Goal: Use online tool/utility: Utilize a website feature to perform a specific function

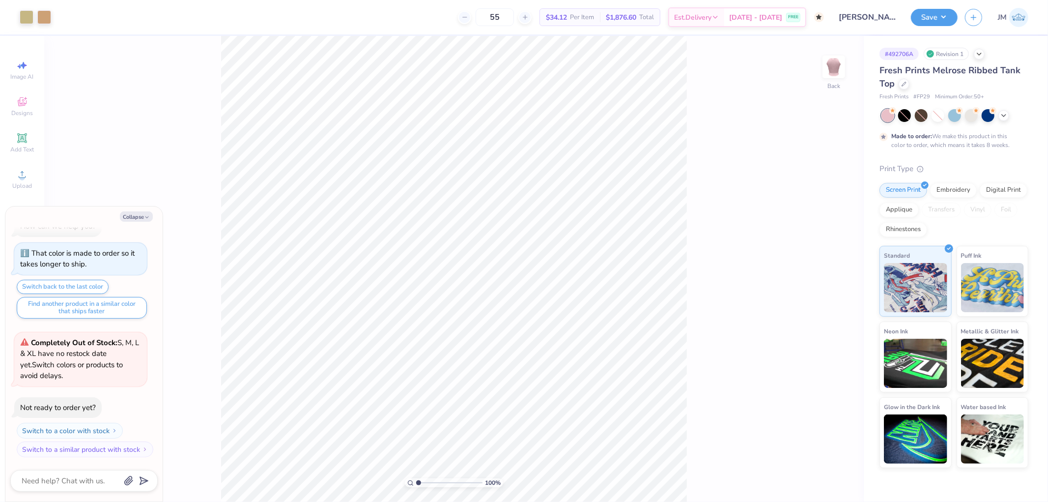
type textarea "x"
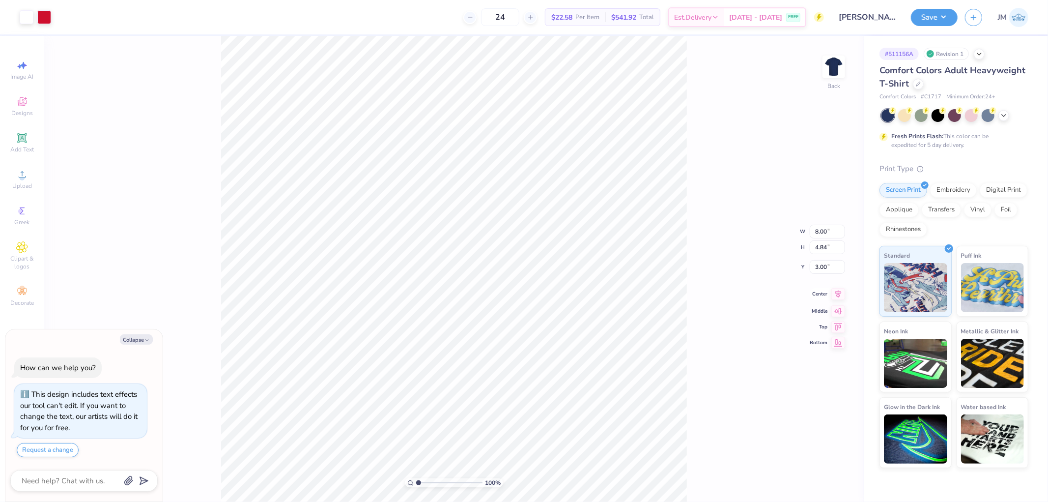
click at [842, 296] on icon at bounding box center [839, 294] width 14 height 12
click at [26, 11] on div at bounding box center [27, 16] width 14 height 14
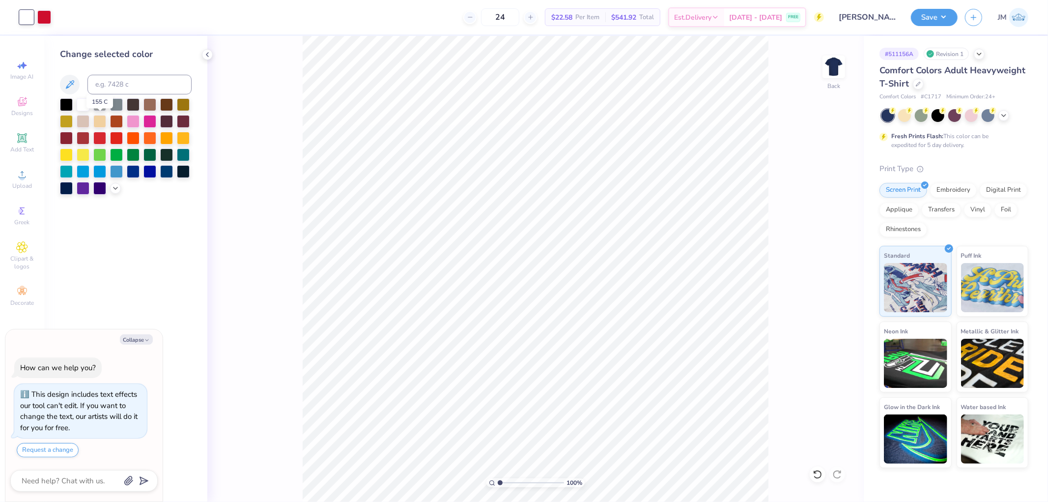
drag, startPoint x: 102, startPoint y: 123, endPoint x: 261, endPoint y: 118, distance: 158.3
click at [102, 123] on div at bounding box center [99, 121] width 13 height 13
type textarea "x"
type input "5.1061462902122"
type textarea "x"
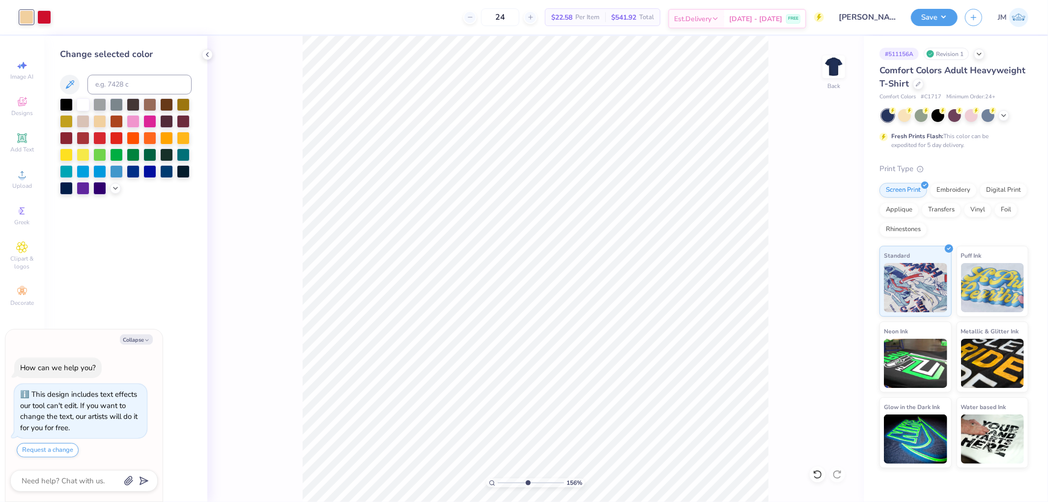
type input "1.5599703423131"
click at [104, 86] on input at bounding box center [139, 85] width 104 height 20
type input "7506"
type textarea "x"
type input "1.5599703423131"
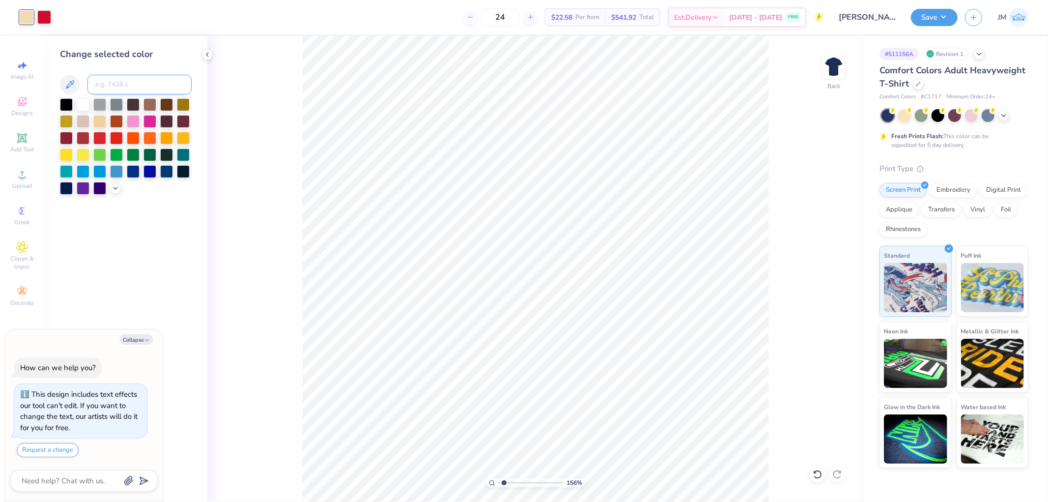
type textarea "x"
type input "1.5599703423131"
click at [28, 18] on div at bounding box center [27, 17] width 14 height 14
type textarea "x"
type input "1.5599703423131"
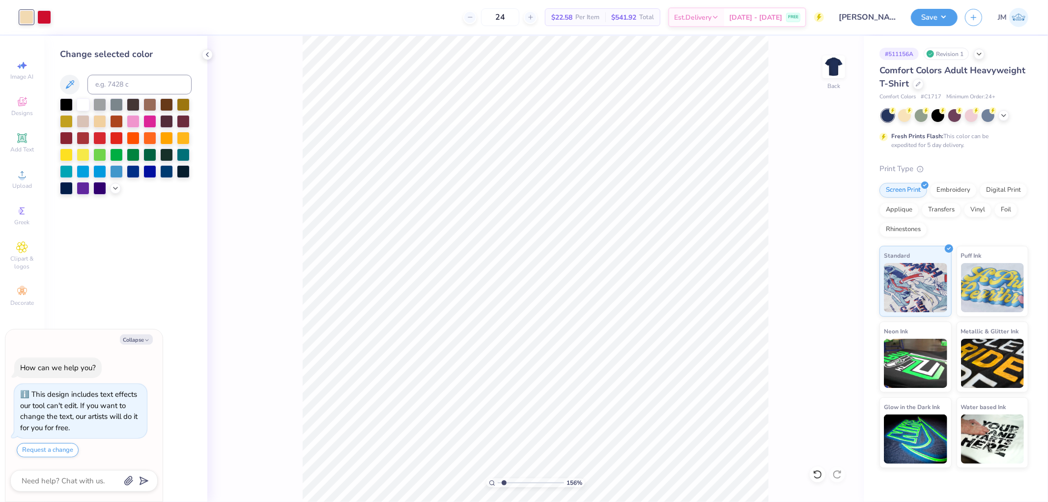
type textarea "x"
type input "2.82231053859122"
type textarea "x"
type input "2.82231053859122"
type textarea "x"
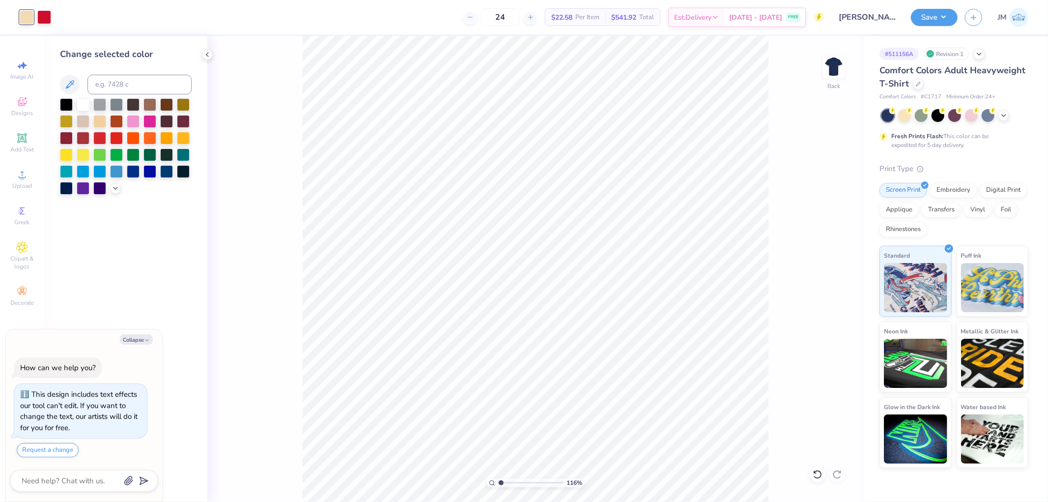
type input "1"
type textarea "x"
type input "1.5599703423131"
type textarea "x"
type input "1.5599703423131"
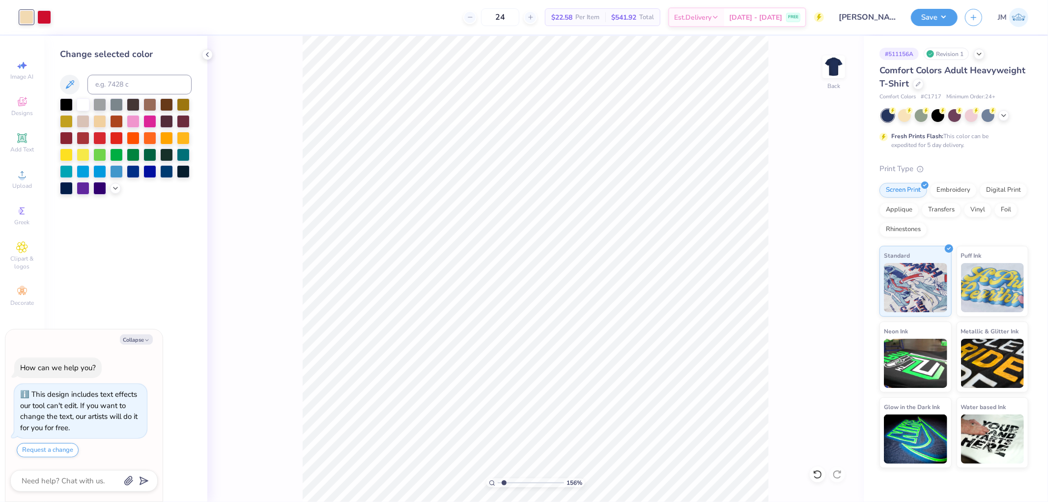
type textarea "x"
type input "1"
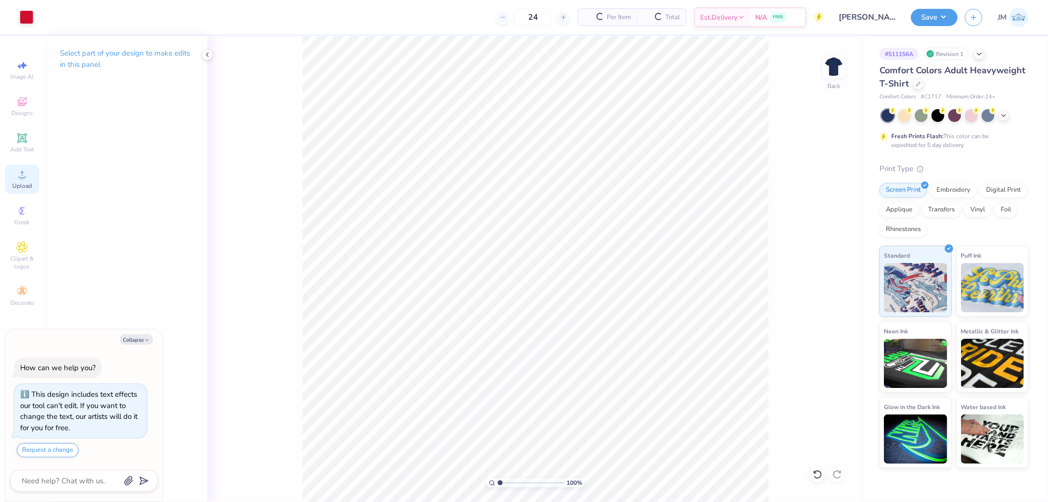
click at [24, 187] on span "Upload" at bounding box center [22, 186] width 20 height 8
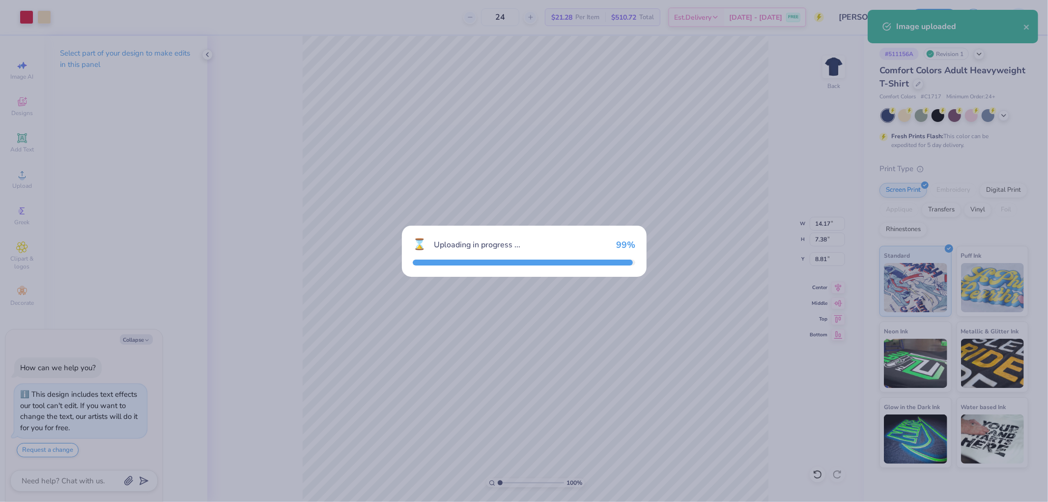
type textarea "x"
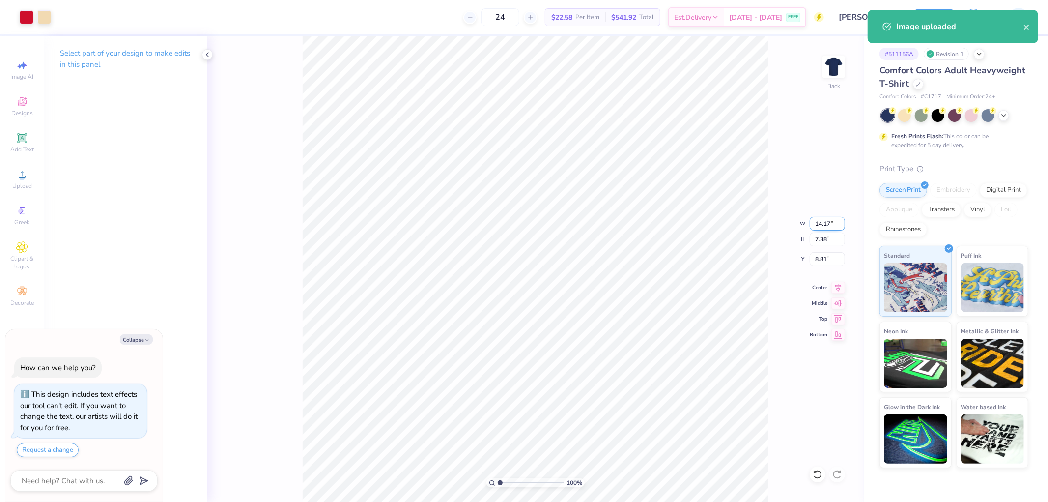
click at [823, 226] on input "14.17" at bounding box center [827, 224] width 35 height 14
type input "8"
type textarea "x"
type input "8.00"
type input "4.16"
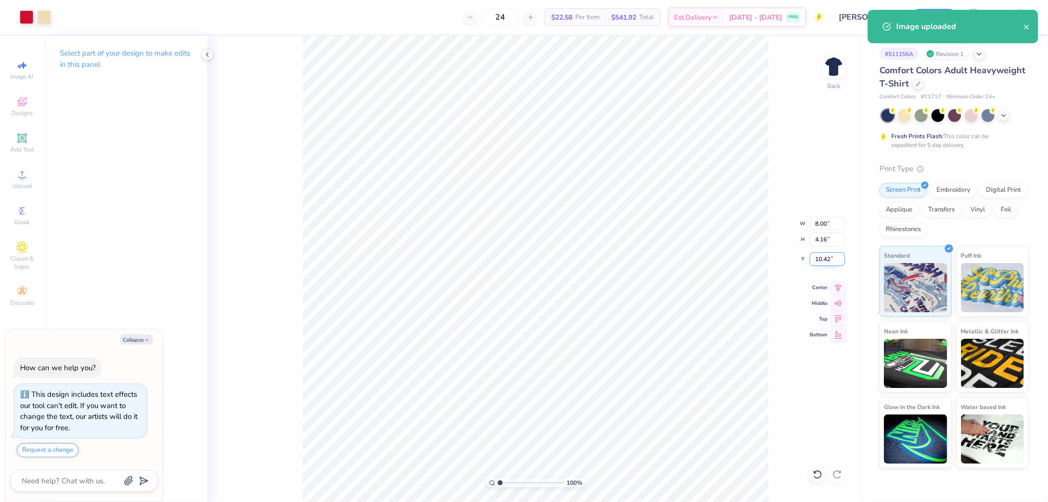
click at [826, 261] on input "10.42" at bounding box center [827, 259] width 35 height 14
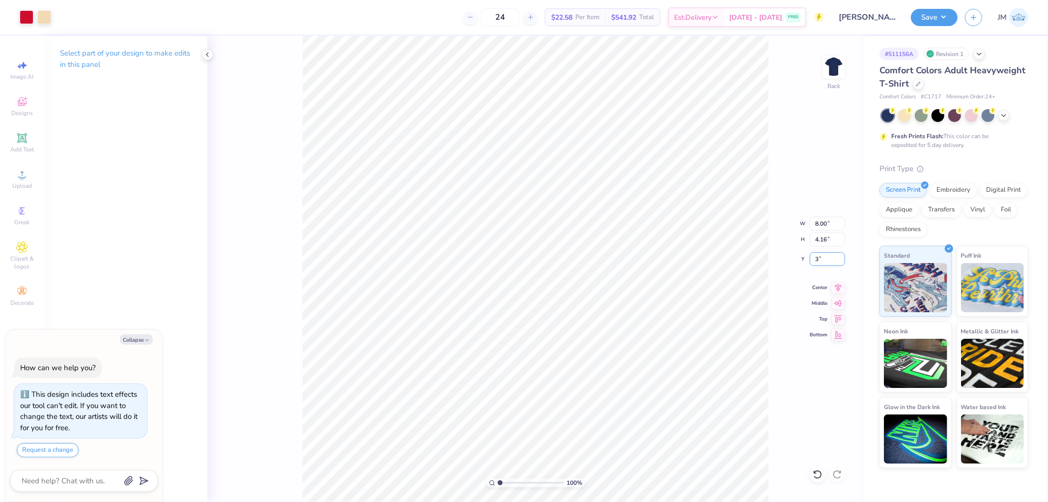
type input "3"
type textarea "x"
type input "3.00"
click at [841, 286] on icon at bounding box center [839, 286] width 14 height 12
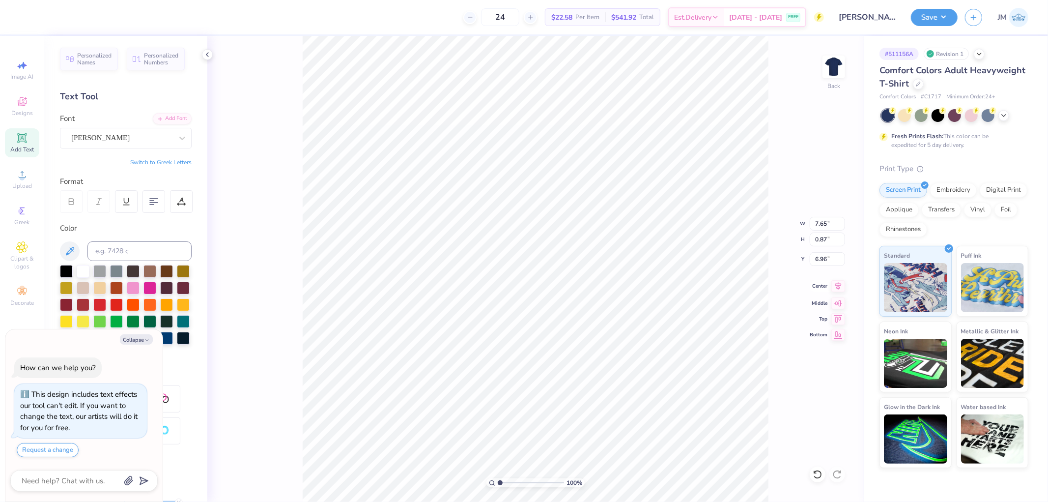
click at [837, 285] on icon at bounding box center [839, 286] width 6 height 8
type textarea "x"
type input "1"
click at [947, 13] on button "Save" at bounding box center [934, 15] width 47 height 17
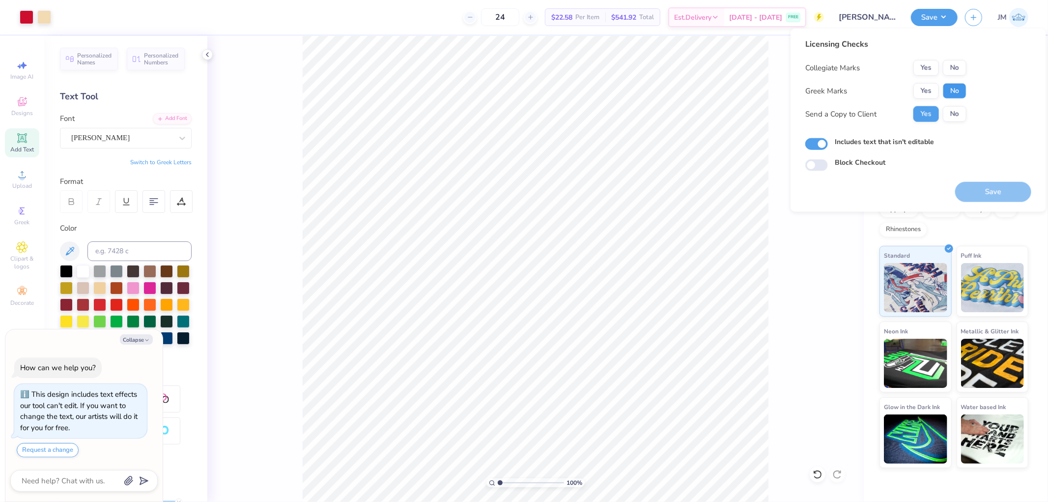
click at [956, 83] on button "No" at bounding box center [955, 91] width 24 height 16
click at [955, 71] on button "No" at bounding box center [955, 68] width 24 height 16
click at [985, 182] on button "Save" at bounding box center [994, 192] width 76 height 20
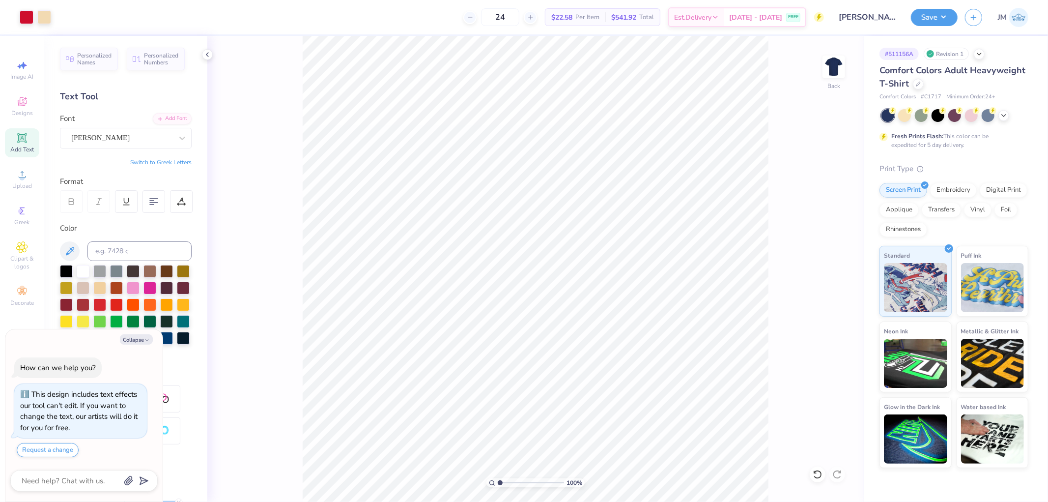
type textarea "x"
